Goal: Task Accomplishment & Management: Use online tool/utility

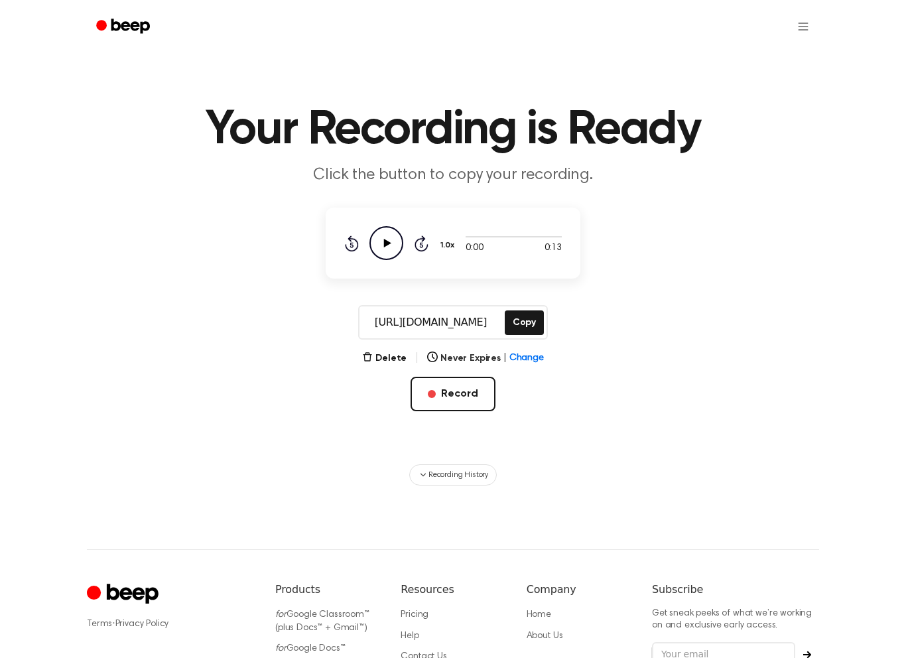
click at [448, 393] on button "Record" at bounding box center [452, 394] width 84 height 34
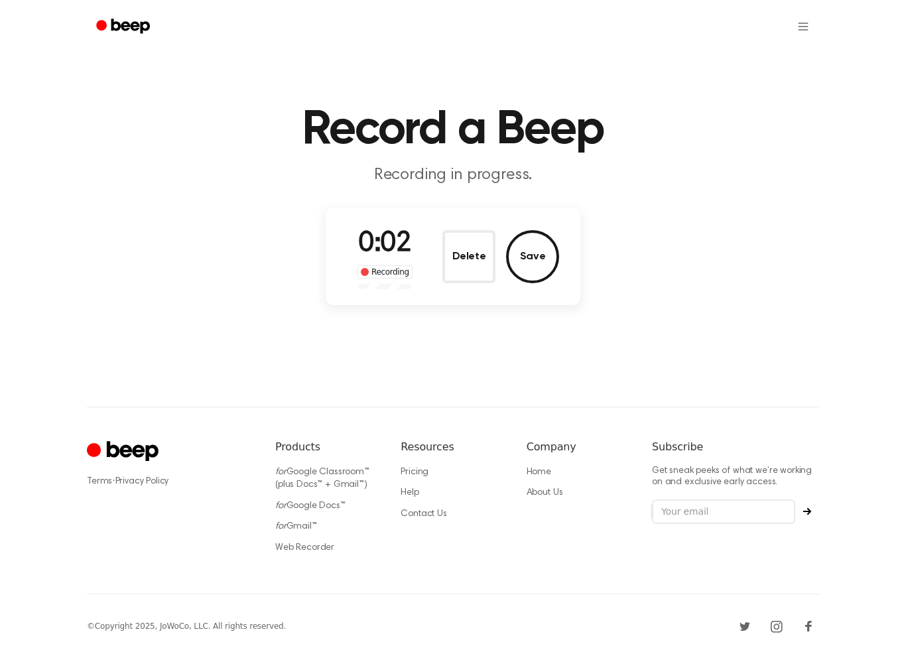
click at [536, 259] on button "Save" at bounding box center [532, 256] width 53 height 53
click at [322, 550] on link "Web Recorder" at bounding box center [304, 547] width 59 height 9
click at [324, 552] on link "Web Recorder" at bounding box center [304, 547] width 59 height 9
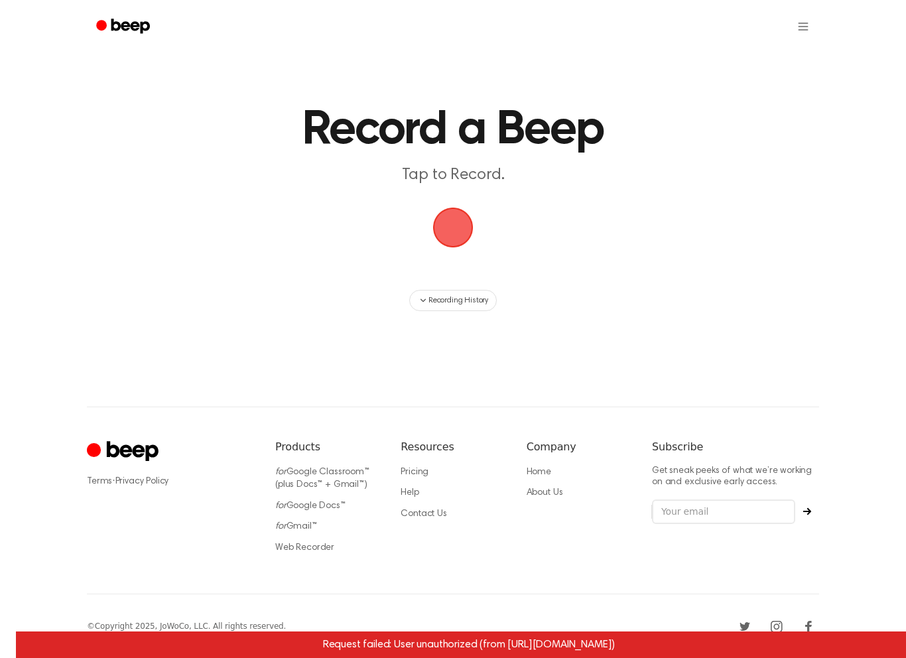
click at [325, 543] on link "Web Recorder" at bounding box center [304, 547] width 59 height 9
click at [314, 550] on link "Web Recorder" at bounding box center [304, 547] width 59 height 9
click at [463, 219] on span "button" at bounding box center [453, 228] width 40 height 40
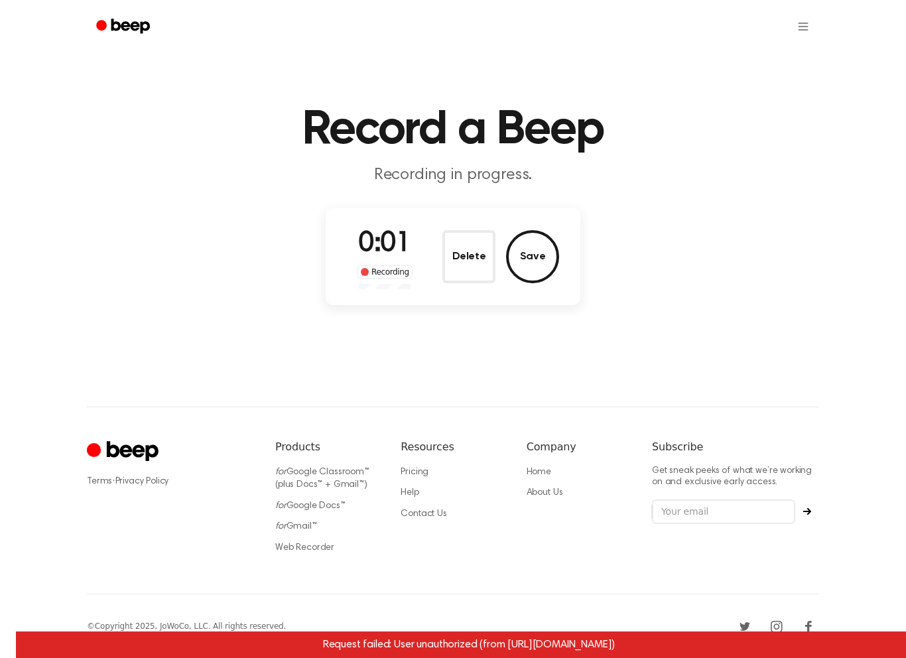
click at [542, 263] on button "Save" at bounding box center [532, 256] width 53 height 53
click at [331, 542] on li "Web Recorder" at bounding box center [327, 547] width 104 height 13
click at [332, 483] on link "for Google Classroom™ (plus Docs™ + Gmail™)" at bounding box center [322, 478] width 94 height 23
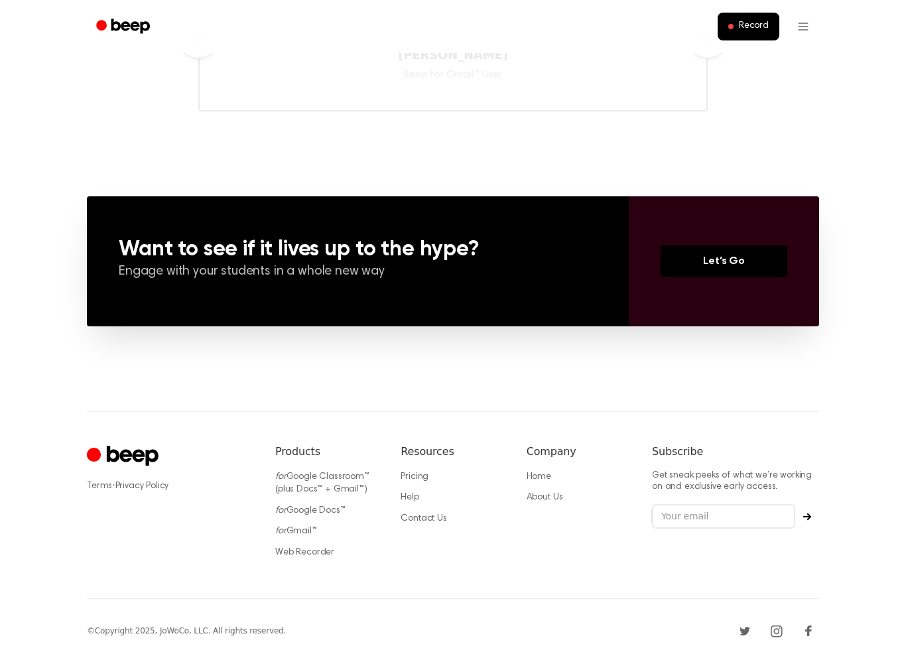
scroll to position [1007, 0]
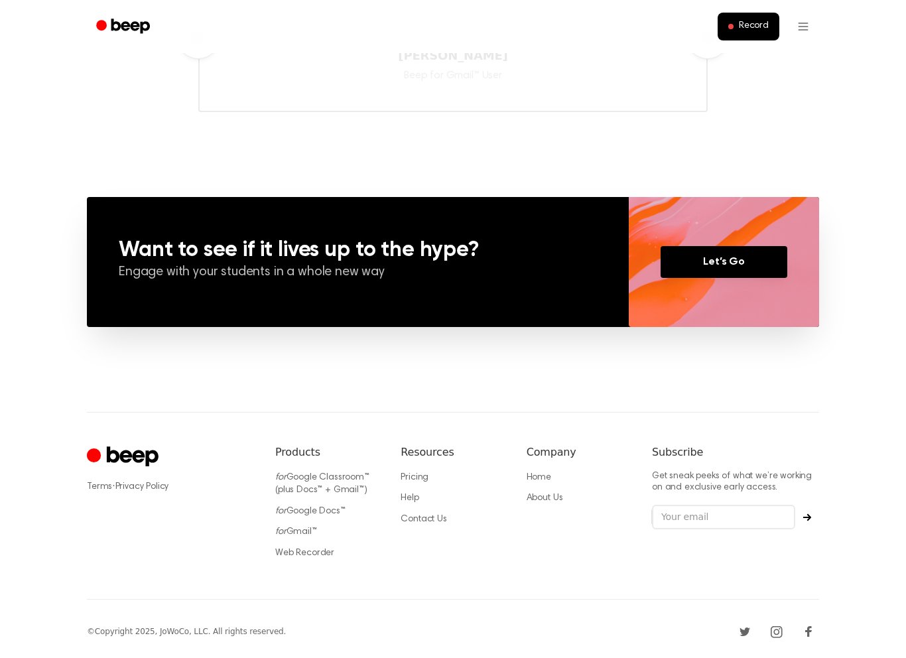
click at [320, 548] on link "Web Recorder" at bounding box center [304, 552] width 59 height 9
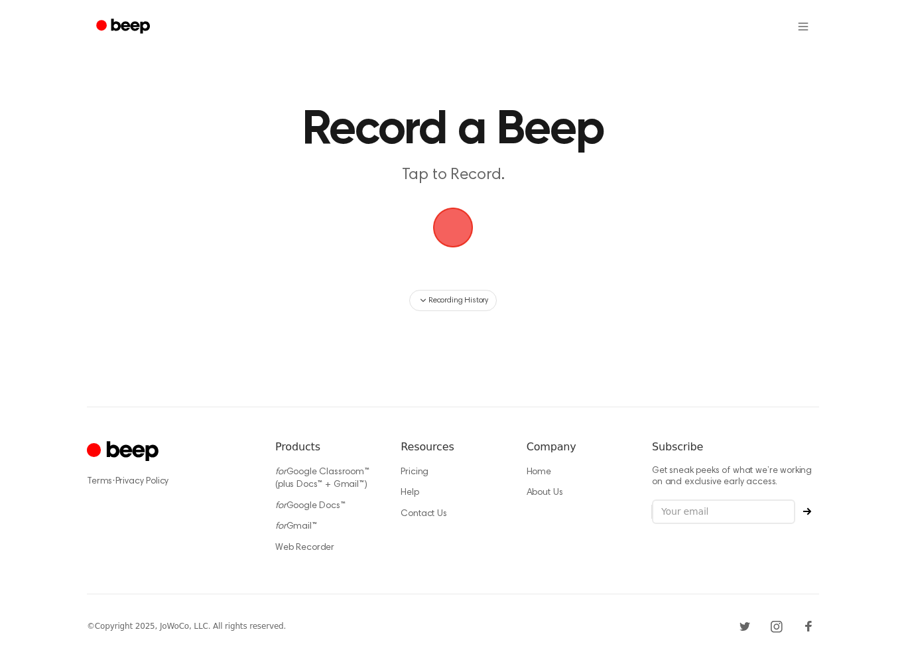
click at [314, 552] on link "Web Recorder" at bounding box center [304, 547] width 59 height 9
click at [469, 208] on span "button" at bounding box center [453, 228] width 40 height 40
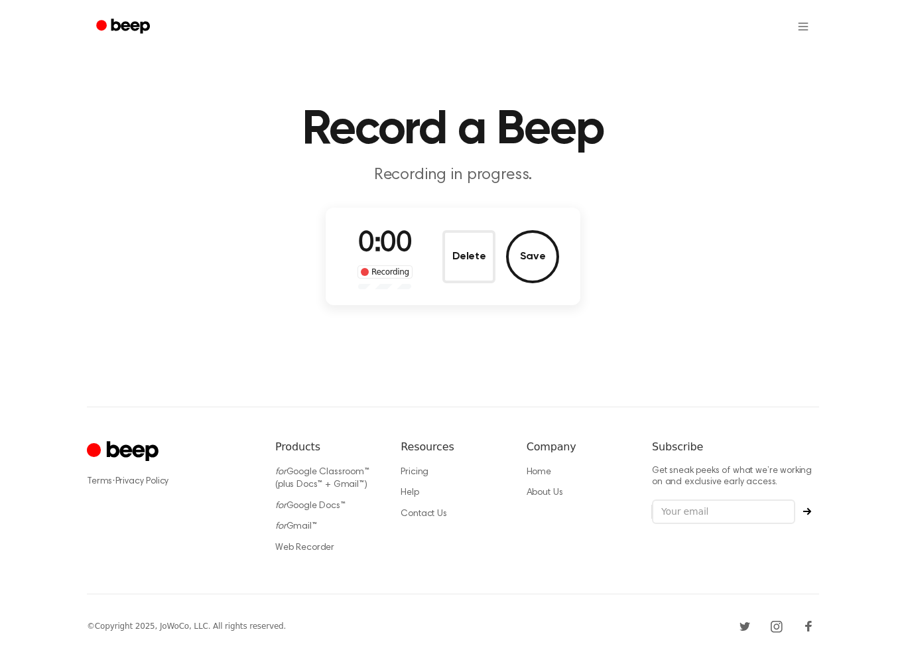
click at [463, 214] on div "0:00 Recording Delete Save" at bounding box center [453, 256] width 255 height 97
click at [544, 241] on button "Save" at bounding box center [532, 256] width 53 height 53
click at [417, 194] on main "Record a Beep Recording in progress. Processing..." at bounding box center [453, 171] width 906 height 343
click at [416, 223] on icon at bounding box center [413, 240] width 36 height 36
click at [410, 239] on icon at bounding box center [413, 240] width 36 height 36
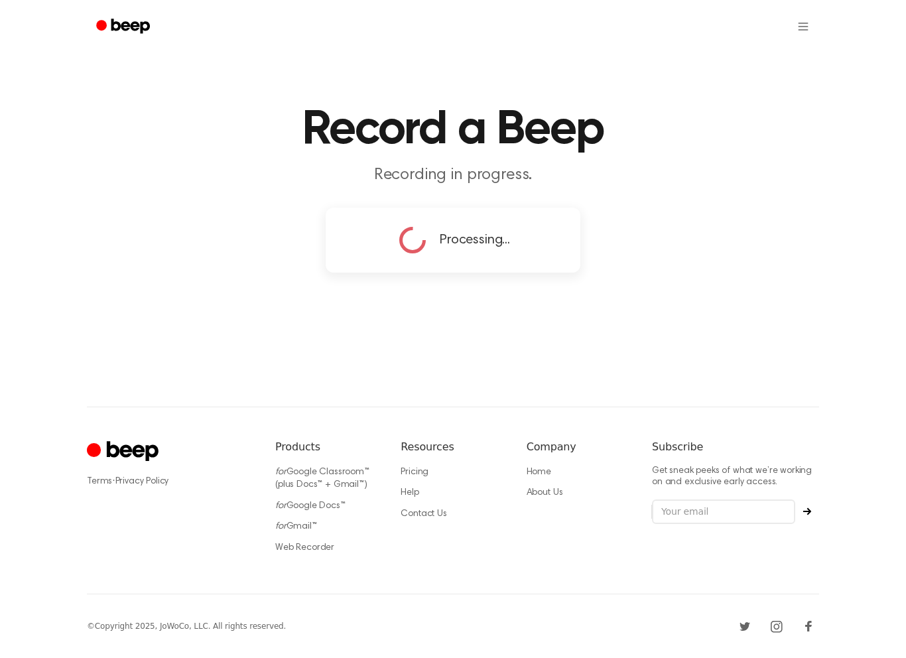
click at [318, 549] on link "Web Recorder" at bounding box center [304, 547] width 59 height 9
click at [316, 549] on link "Web Recorder" at bounding box center [304, 547] width 59 height 9
click at [306, 552] on link "Web Recorder" at bounding box center [304, 547] width 59 height 9
click at [313, 550] on link "Web Recorder" at bounding box center [304, 547] width 59 height 9
click at [318, 548] on link "Web Recorder" at bounding box center [304, 547] width 59 height 9
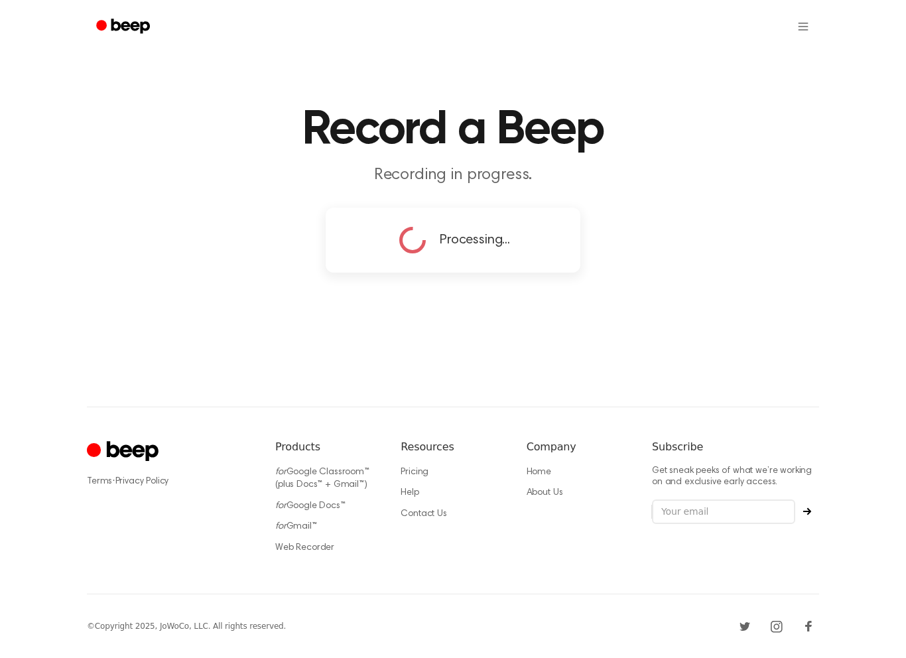
click at [318, 548] on link "Web Recorder" at bounding box center [304, 547] width 59 height 9
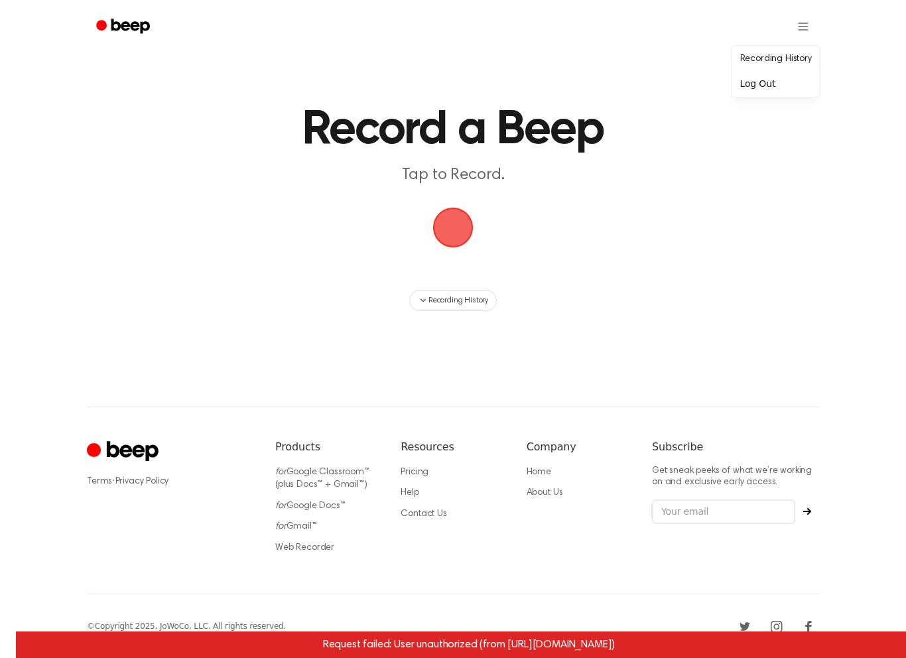
click at [767, 87] on div "Log Out" at bounding box center [776, 84] width 82 height 22
click at [674, 25] on link "Log in" at bounding box center [670, 26] width 56 height 31
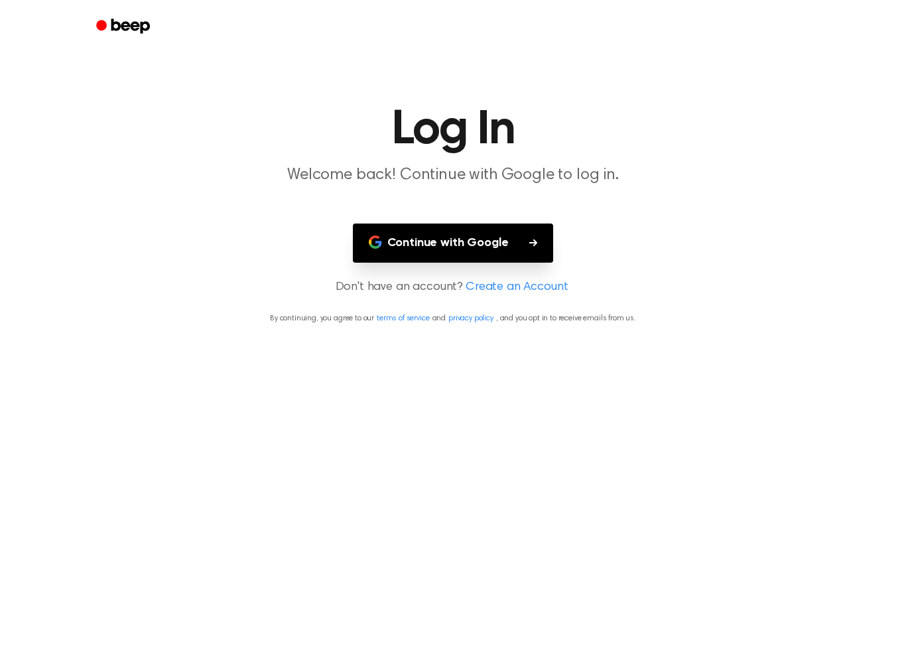
click at [508, 237] on button "Continue with Google" at bounding box center [453, 242] width 201 height 39
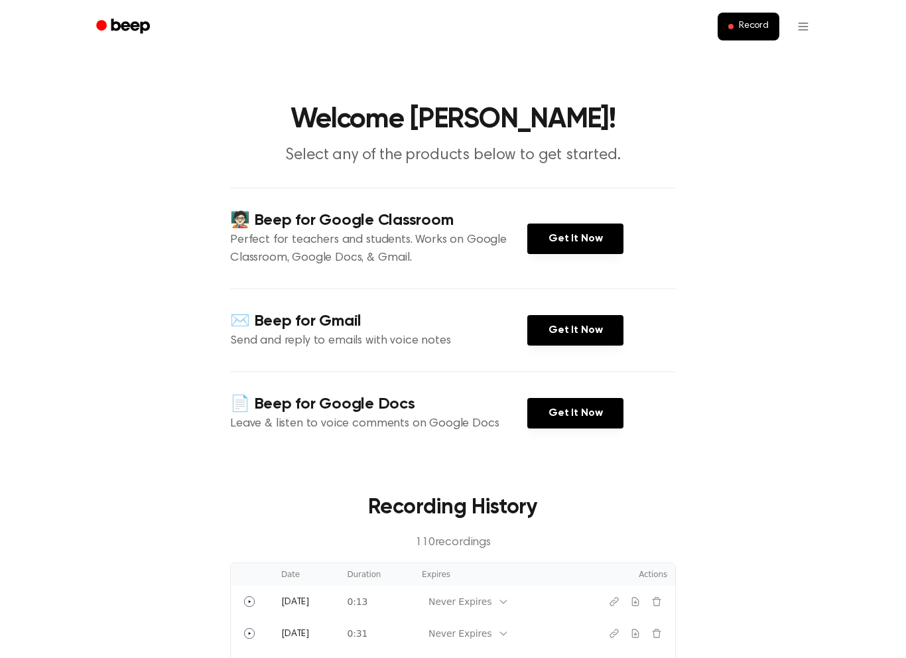
click at [738, 38] on button "Record" at bounding box center [748, 27] width 62 height 28
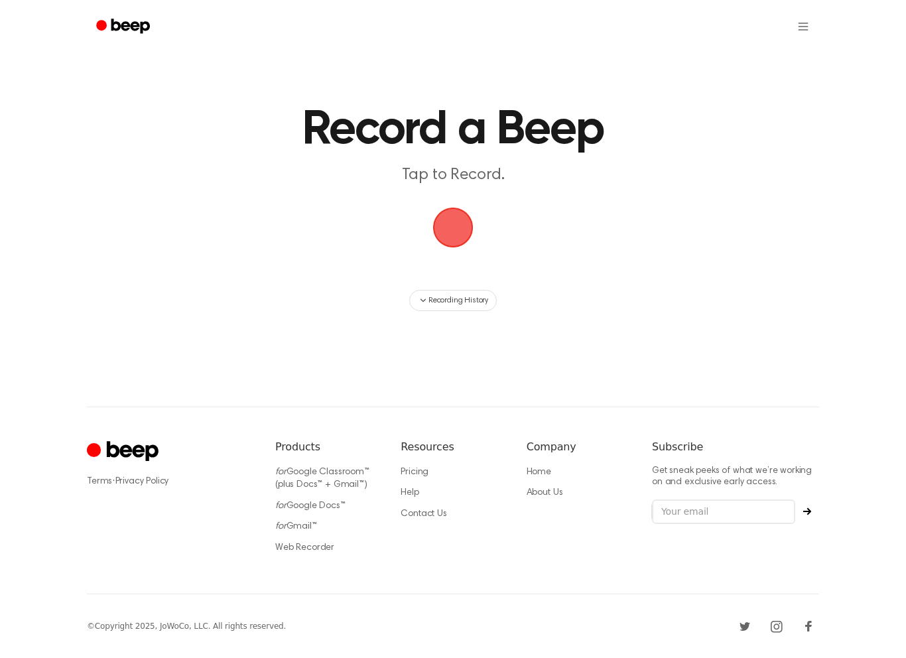
click at [464, 212] on span "button" at bounding box center [452, 227] width 37 height 37
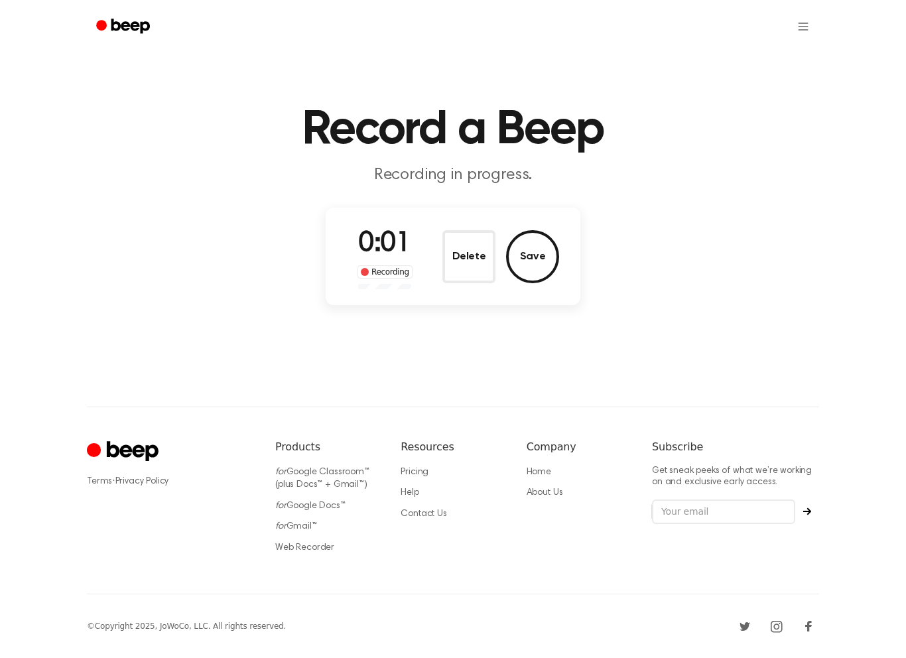
click at [538, 255] on button "Save" at bounding box center [532, 256] width 53 height 53
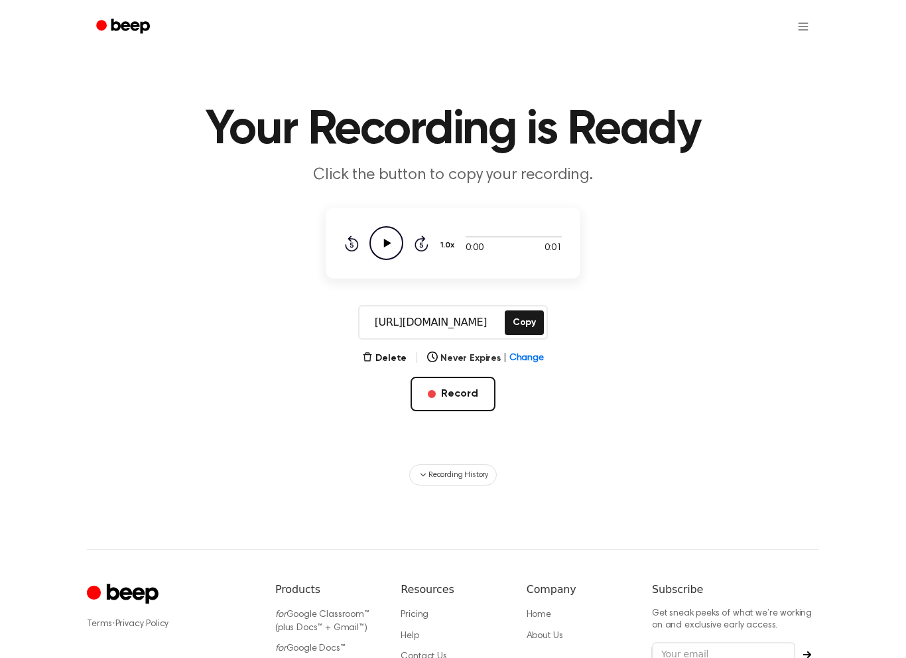
click at [516, 282] on main "Your Recording is Ready Click the button to copy your recording. 0:00 0:01 1.0x…" at bounding box center [453, 242] width 906 height 485
click at [386, 248] on icon "Play Audio" at bounding box center [386, 243] width 34 height 34
click at [390, 235] on icon "Pause Audio" at bounding box center [386, 243] width 34 height 34
click at [399, 235] on icon "Play Audio" at bounding box center [386, 243] width 34 height 34
click at [454, 475] on span "Recording History" at bounding box center [458, 475] width 60 height 12
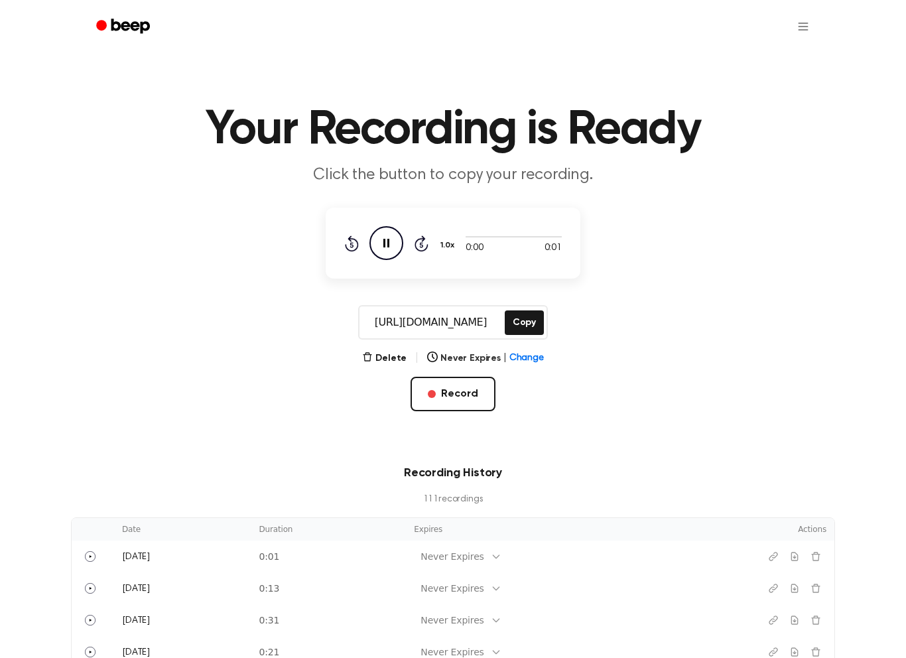
click at [93, 549] on button "Play" at bounding box center [90, 556] width 21 height 21
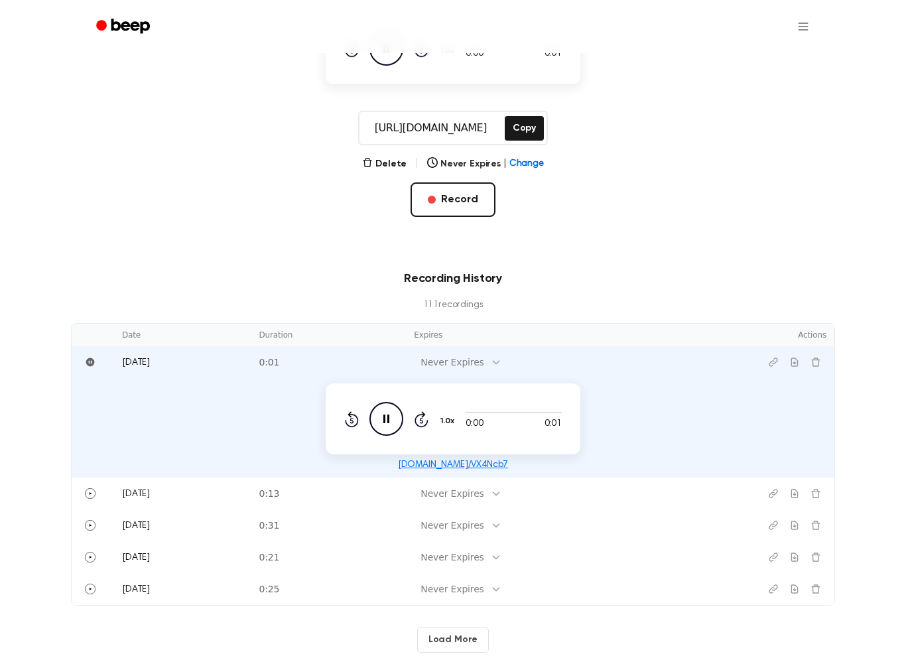
scroll to position [211, 0]
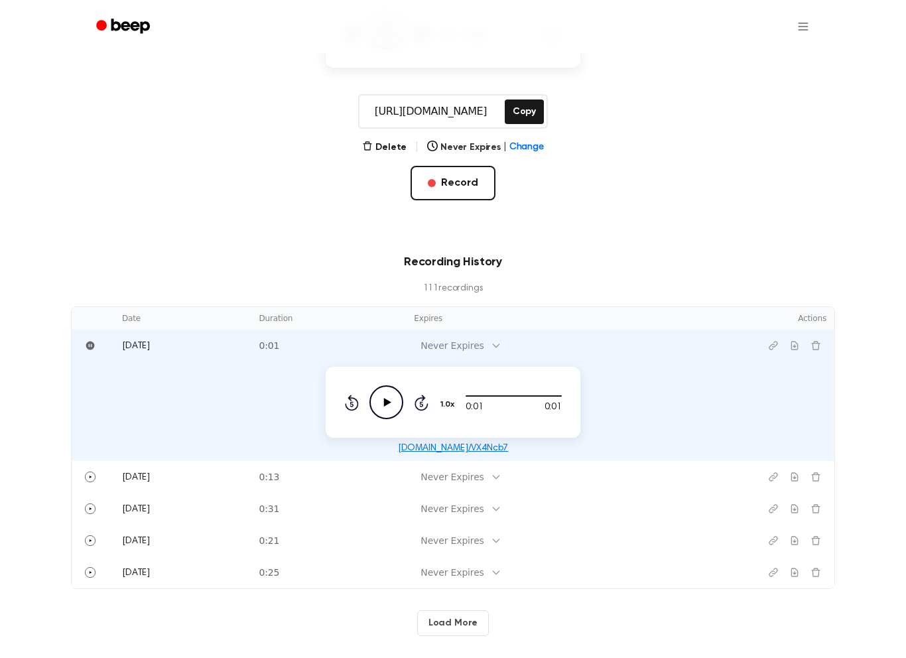
click at [818, 345] on icon "Delete recording" at bounding box center [815, 345] width 11 height 11
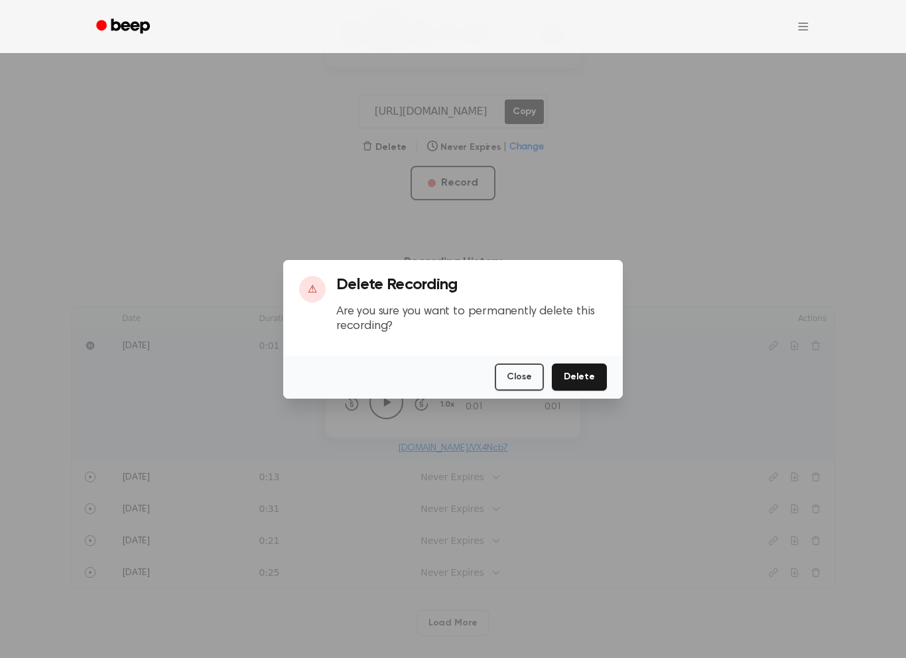
click at [586, 370] on button "Delete" at bounding box center [579, 376] width 55 height 27
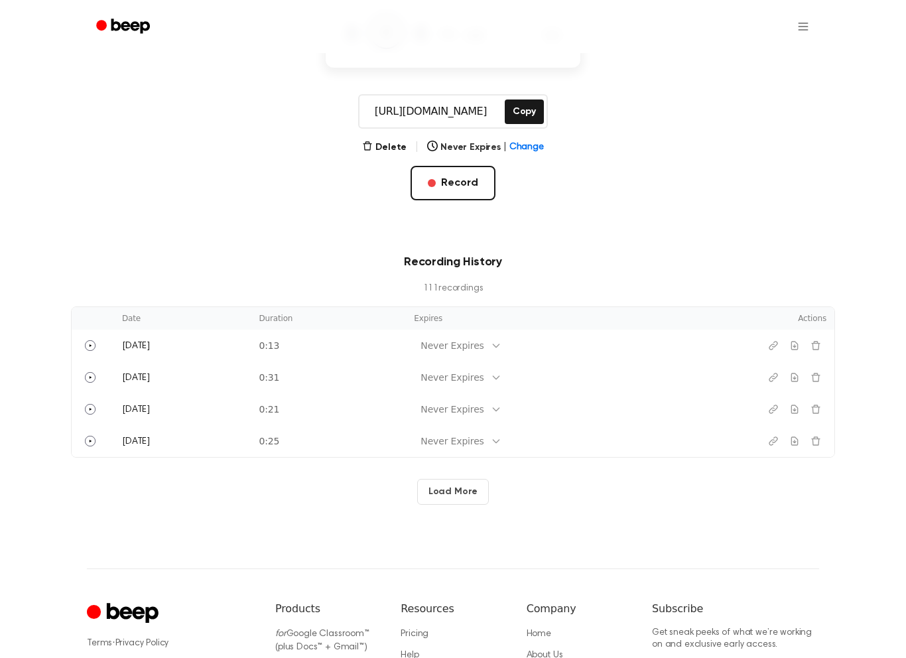
click at [470, 186] on button "Record" at bounding box center [452, 183] width 84 height 34
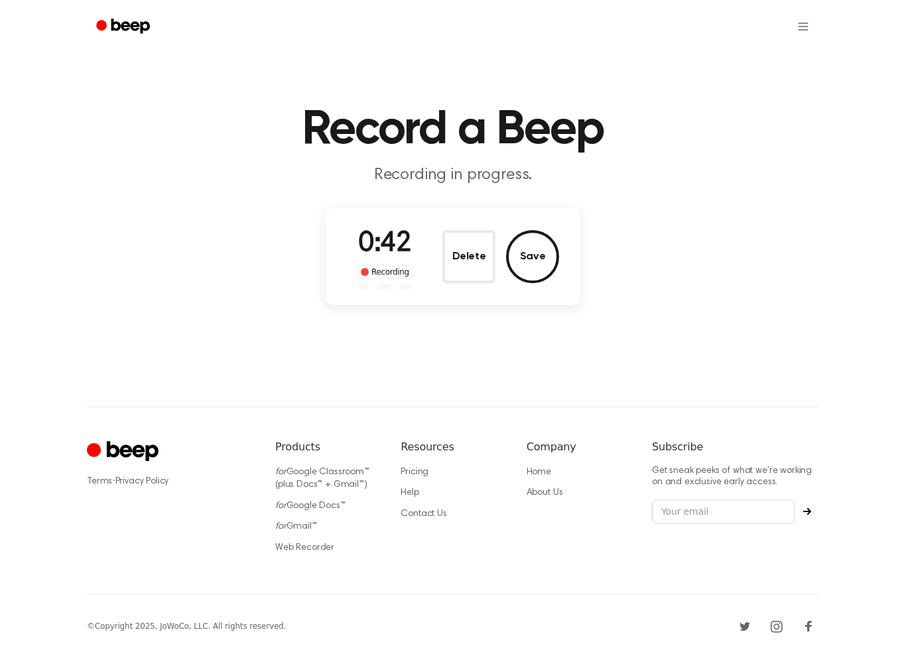
click at [547, 269] on button "Save" at bounding box center [532, 256] width 53 height 53
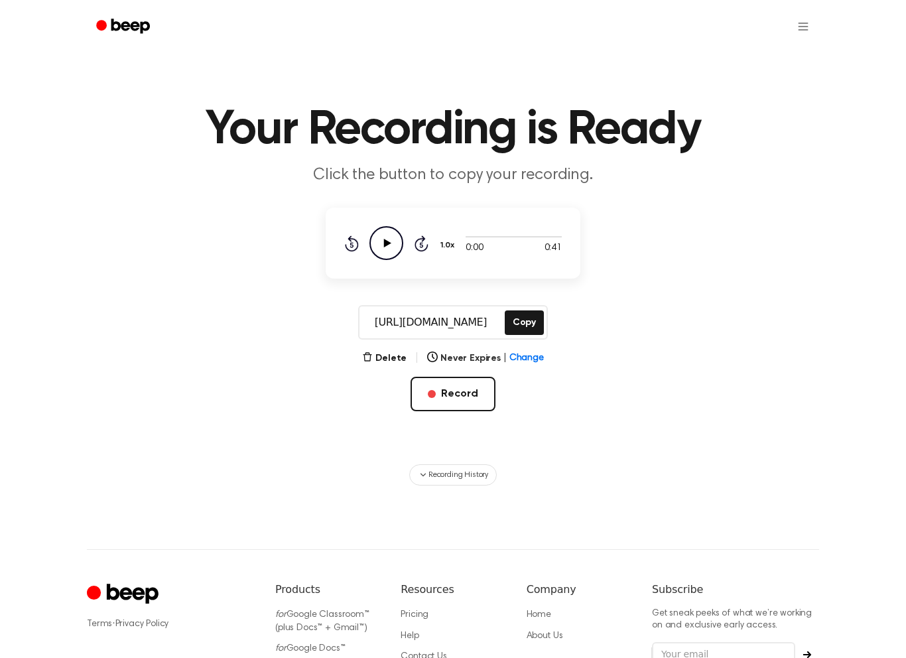
click at [463, 391] on button "Record" at bounding box center [452, 394] width 84 height 34
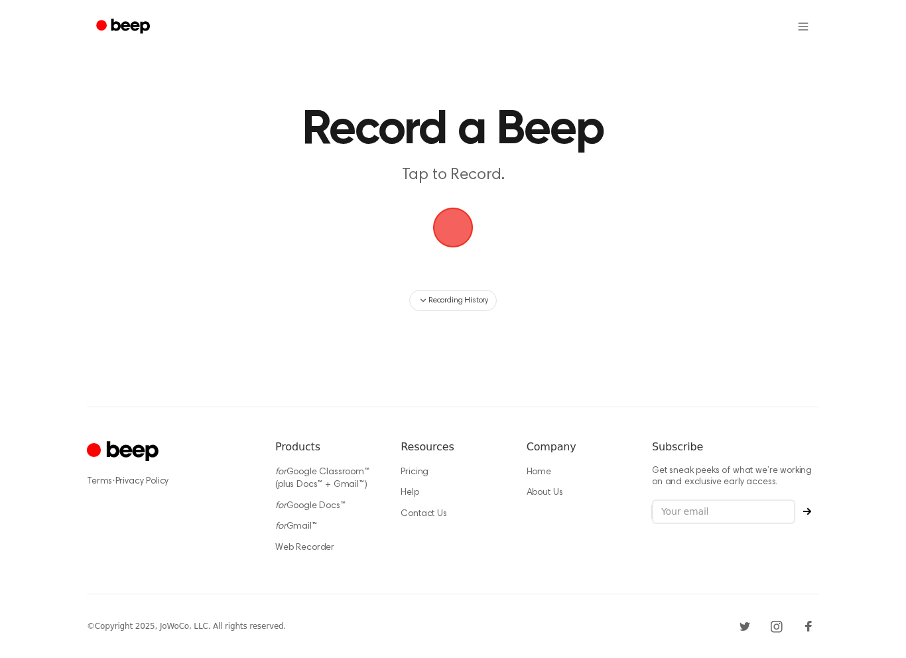
click at [456, 232] on span "button" at bounding box center [453, 228] width 40 height 40
click at [456, 212] on span "button" at bounding box center [452, 227] width 37 height 37
click at [302, 550] on link "Web Recorder" at bounding box center [304, 547] width 59 height 9
click at [321, 552] on link "Web Recorder" at bounding box center [304, 547] width 59 height 9
click at [453, 231] on span "button" at bounding box center [452, 227] width 45 height 45
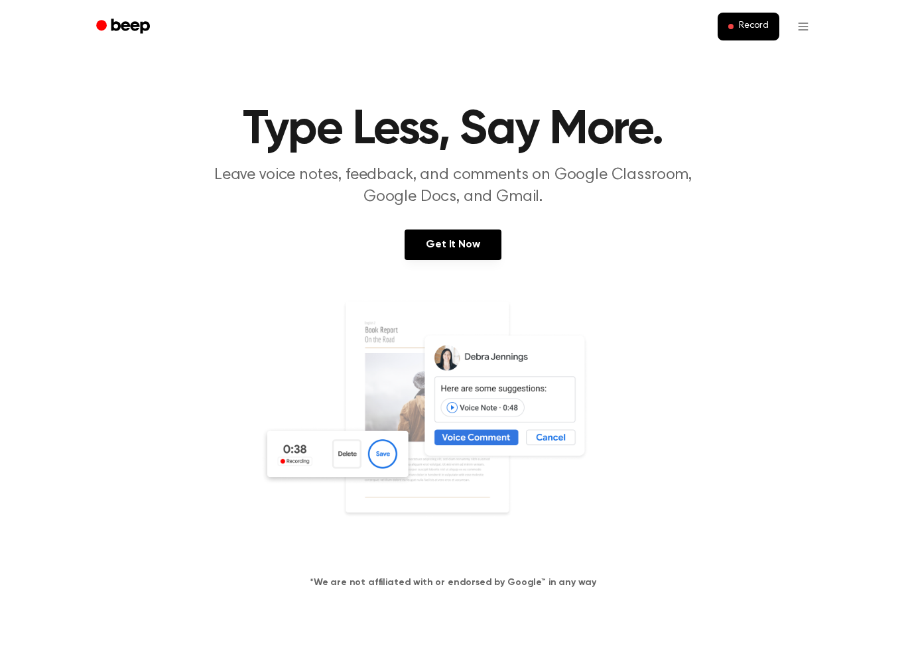
click at [757, 34] on button "Record" at bounding box center [748, 27] width 62 height 28
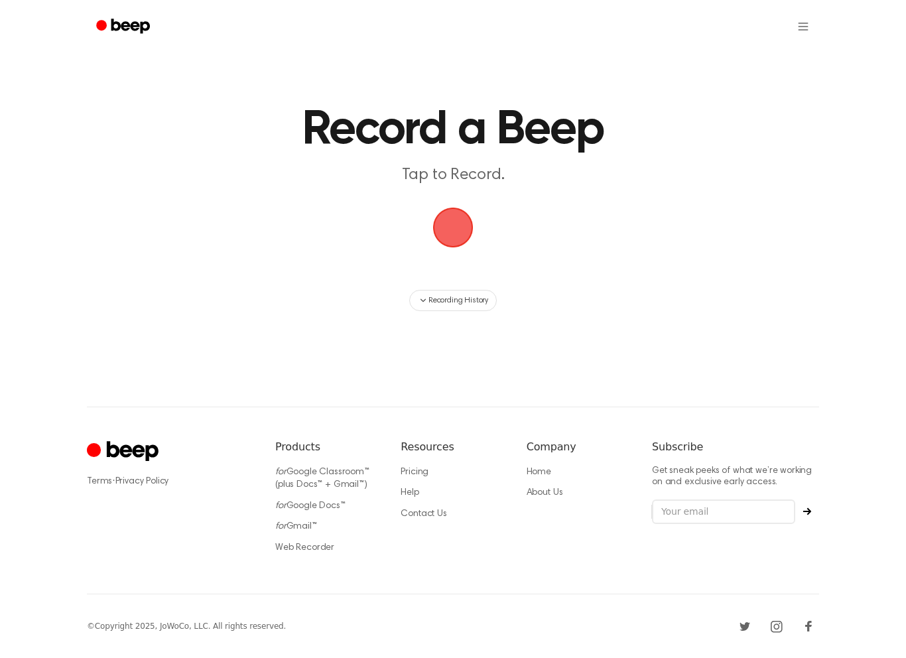
click at [456, 215] on span "button" at bounding box center [452, 227] width 53 height 53
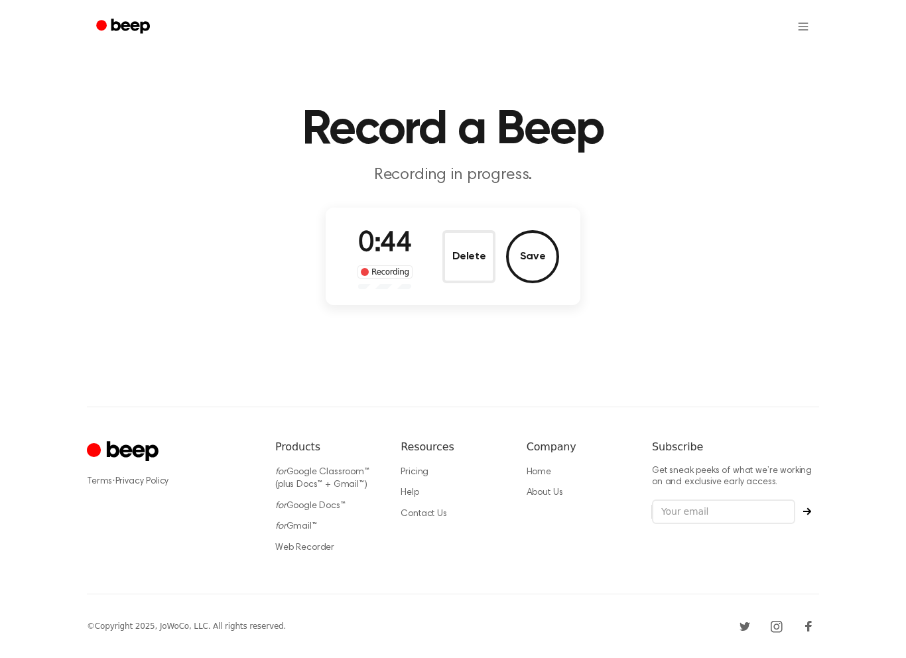
click at [530, 255] on button "Save" at bounding box center [532, 256] width 53 height 53
